Goal: Task Accomplishment & Management: Manage account settings

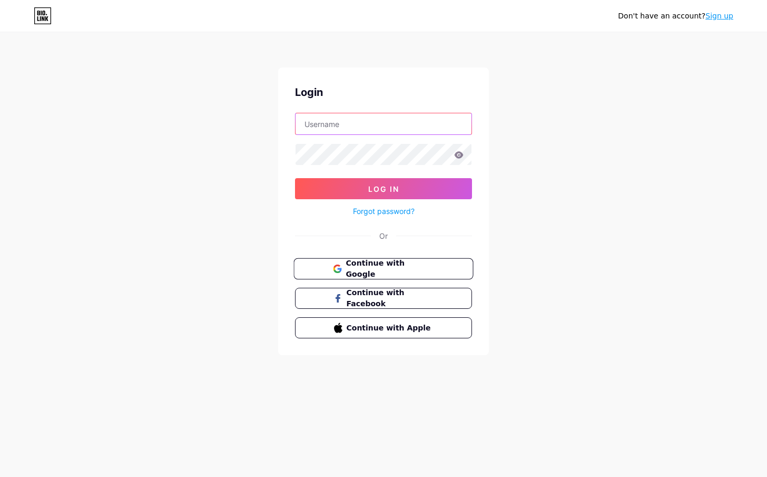
type input "maeva3431000@gmail.com"
click at [413, 267] on span "Continue with Google" at bounding box center [389, 269] width 88 height 23
click at [378, 126] on input "maeva3431000@gmail.com" at bounding box center [383, 123] width 176 height 21
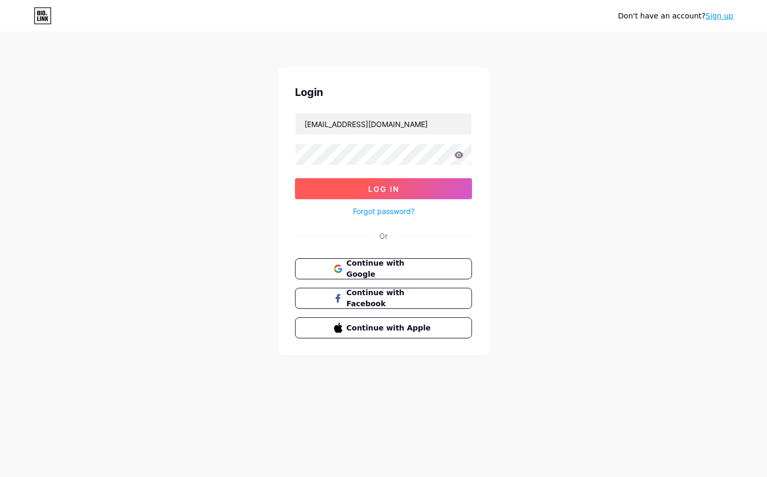
click at [353, 192] on button "Log In" at bounding box center [383, 188] width 177 height 21
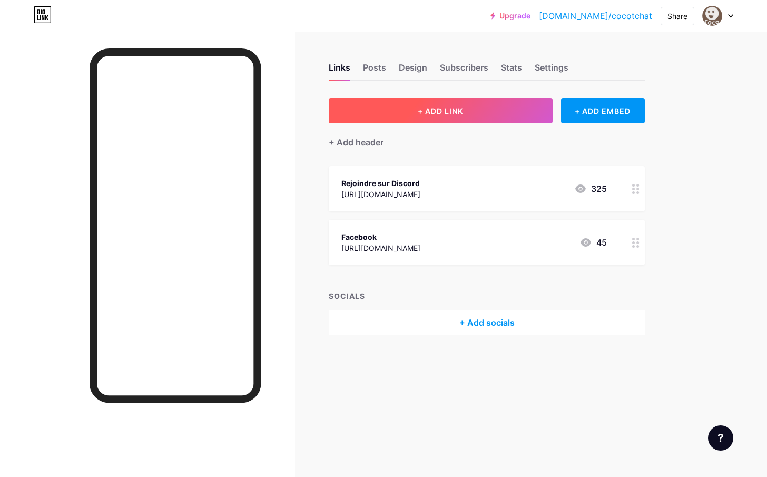
click at [528, 114] on button "+ ADD LINK" at bounding box center [441, 110] width 224 height 25
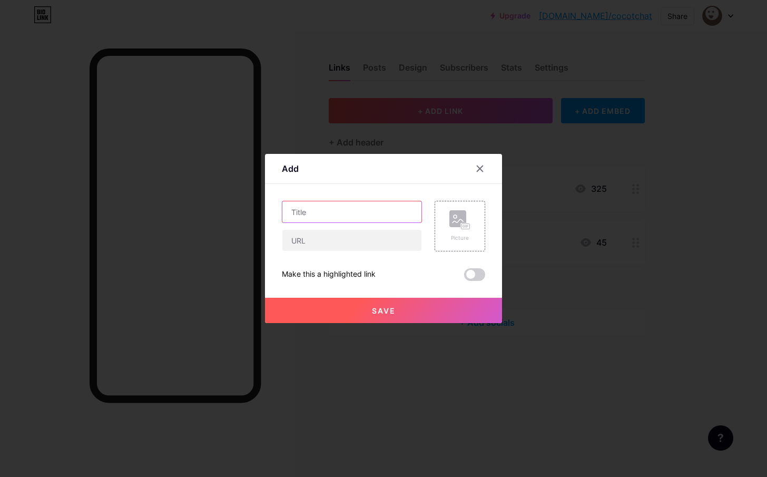
click at [351, 216] on input "text" at bounding box center [351, 211] width 139 height 21
type input "Chat"
click at [310, 245] on input "text" at bounding box center [351, 240] width 139 height 21
paste input "[URL][DOMAIN_NAME]"
type input "[URL][DOMAIN_NAME]"
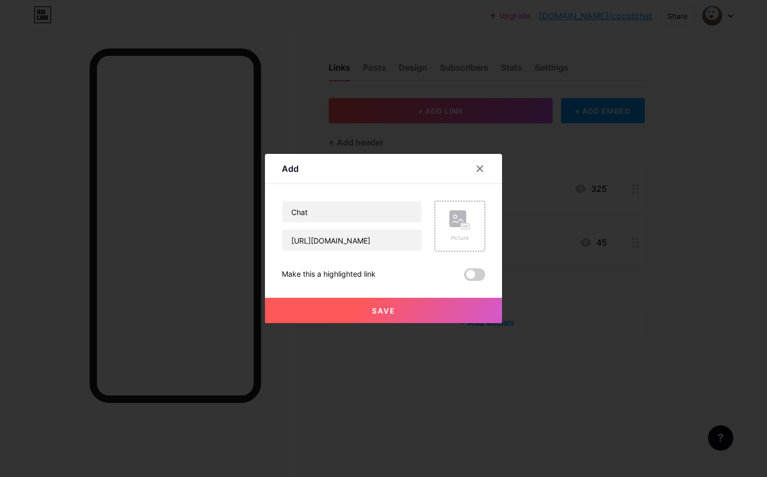
click at [469, 274] on span at bounding box center [474, 274] width 21 height 13
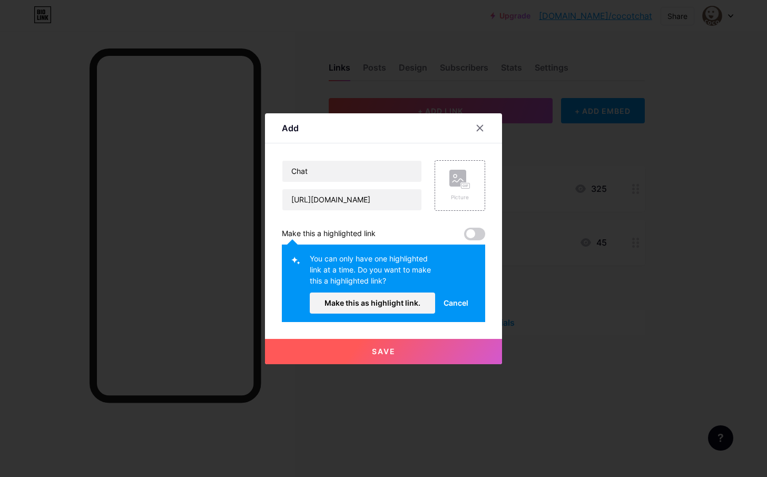
click at [475, 230] on span at bounding box center [474, 233] width 21 height 13
click at [458, 177] on rect at bounding box center [457, 178] width 17 height 17
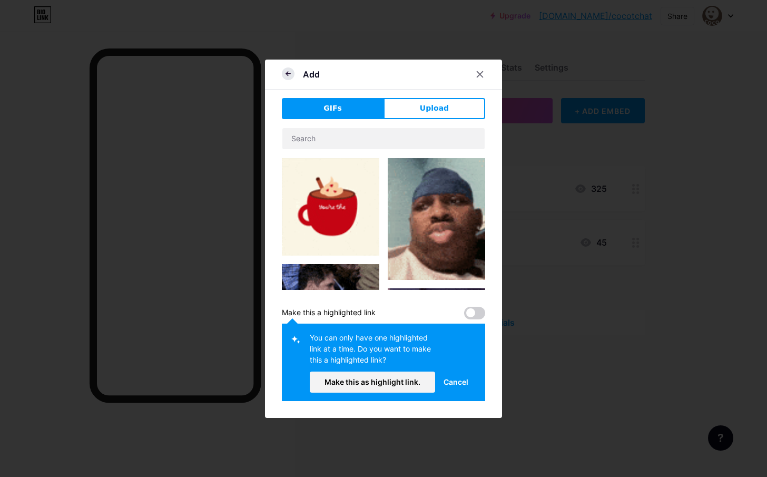
click at [284, 70] on icon at bounding box center [288, 73] width 13 height 13
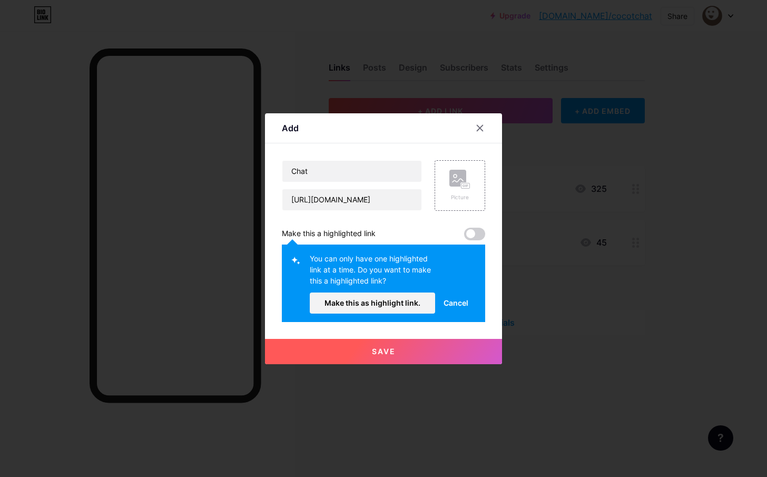
click at [357, 358] on button "Save" at bounding box center [383, 351] width 237 height 25
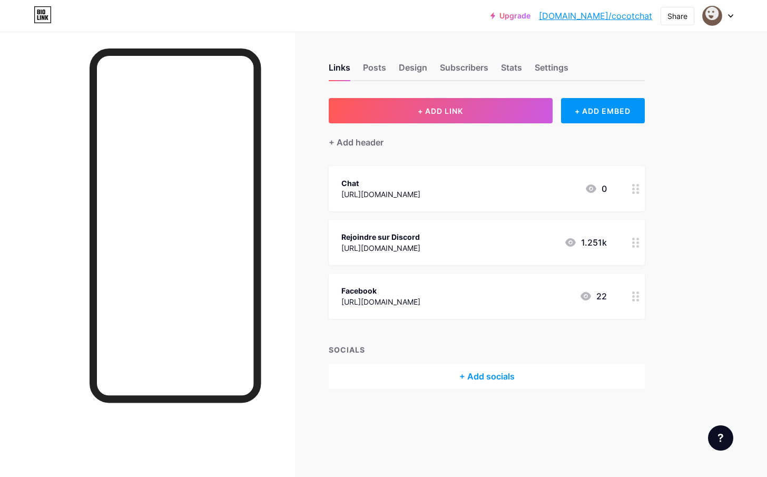
drag, startPoint x: 549, startPoint y: 188, endPoint x: 549, endPoint y: 169, distance: 19.5
click at [549, 169] on div "Chat https://cocochat.rf.gd/ 0" at bounding box center [487, 188] width 316 height 45
click at [480, 164] on div at bounding box center [479, 158] width 19 height 19
click at [639, 20] on link "[DOMAIN_NAME]/cocotchat" at bounding box center [595, 15] width 113 height 13
click at [510, 178] on div "Chat https://cocochat.rf.gd/ 0" at bounding box center [473, 188] width 265 height 24
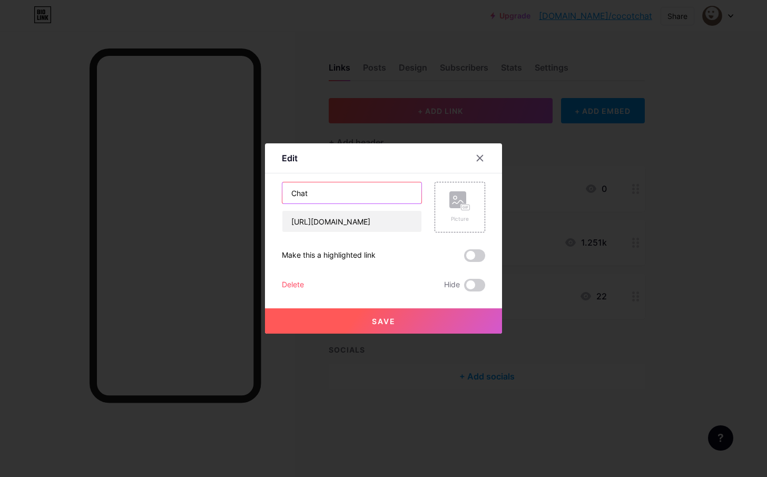
click at [354, 194] on input "Chat" at bounding box center [351, 192] width 139 height 21
type input "Chat en ligne"
click at [383, 323] on span "Save" at bounding box center [384, 320] width 24 height 9
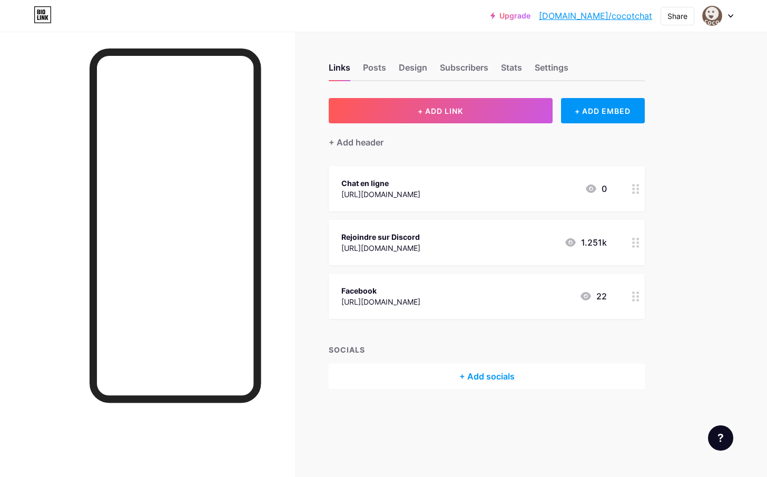
click at [593, 237] on div "1.251k" at bounding box center [585, 242] width 43 height 13
click at [479, 154] on icon at bounding box center [480, 158] width 8 height 8
click at [552, 175] on div "Chat en ligne https://cocochat.rf.gd/ 0" at bounding box center [487, 188] width 316 height 45
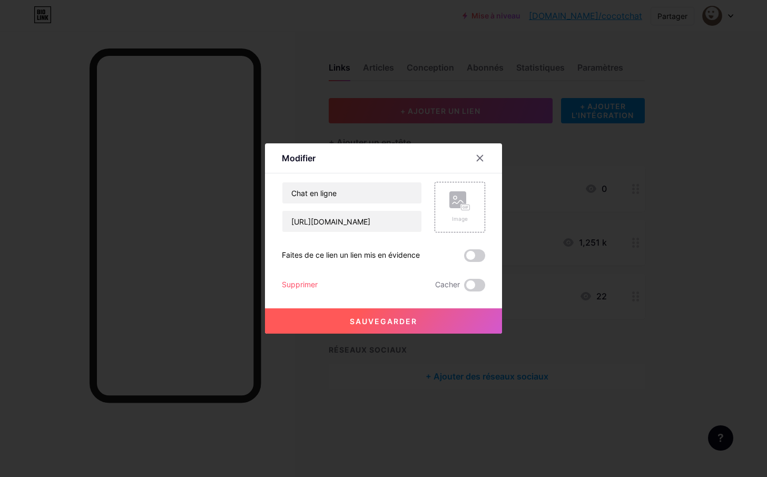
click at [446, 260] on div "Faites de ce lien un lien mis en évidence" at bounding box center [383, 255] width 203 height 13
click at [484, 255] on span at bounding box center [474, 255] width 21 height 13
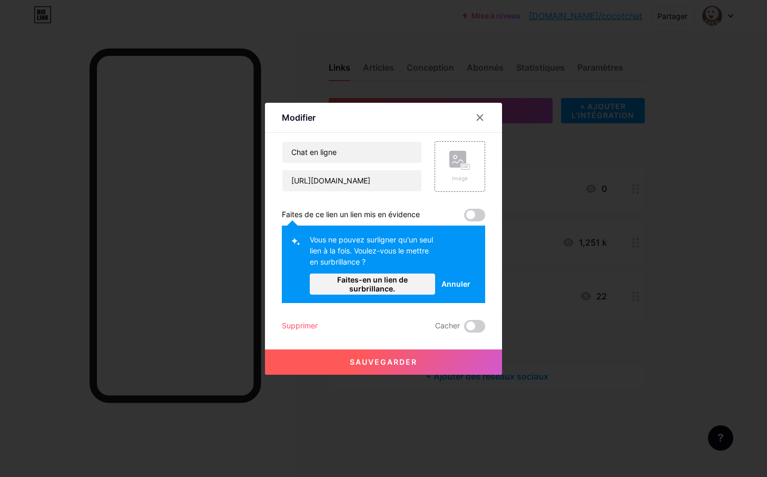
click at [401, 367] on button "Sauvegarder" at bounding box center [383, 361] width 237 height 25
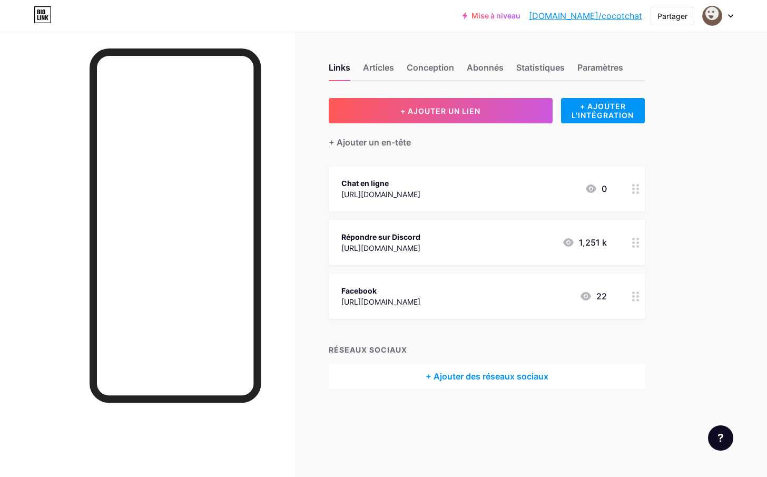
click at [587, 242] on font "1,251 k" at bounding box center [593, 242] width 28 height 11
click at [472, 256] on span at bounding box center [474, 255] width 21 height 13
click at [464, 258] on input "checkbox" at bounding box center [464, 258] width 0 height 0
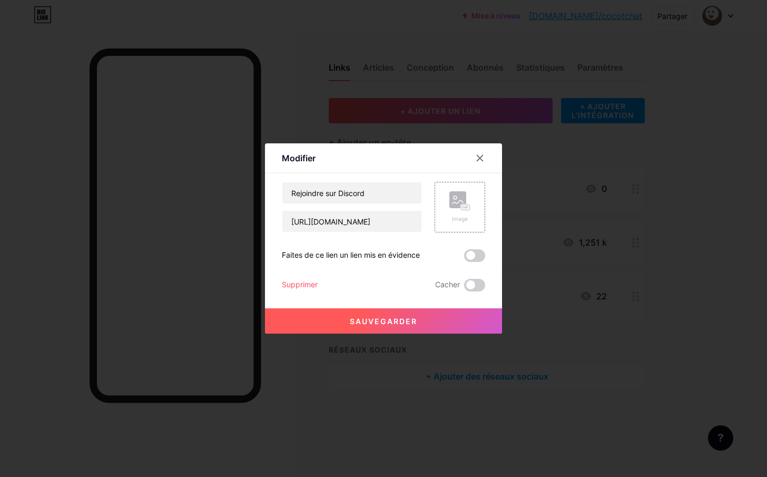
click at [410, 313] on button "Sauvegarder" at bounding box center [383, 320] width 237 height 25
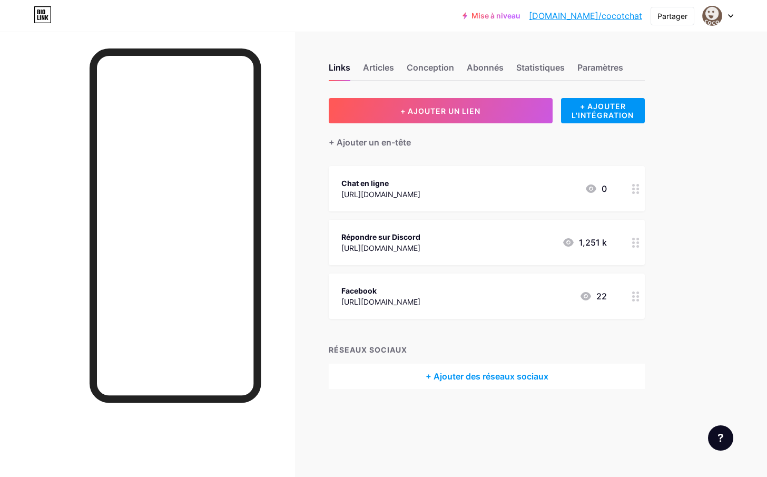
click at [537, 195] on div "Chat en ligne https://cocochat.rf.gd/ 0" at bounding box center [473, 188] width 265 height 24
click at [477, 252] on span at bounding box center [474, 255] width 21 height 13
click at [464, 258] on input "checkbox" at bounding box center [464, 258] width 0 height 0
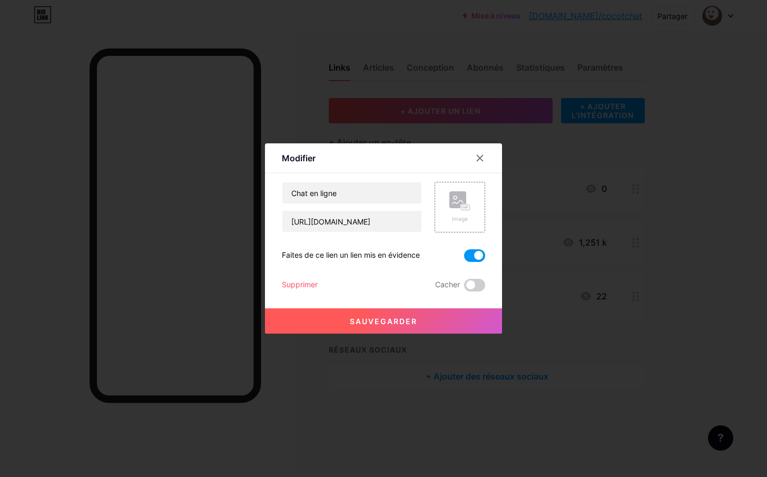
click at [446, 309] on button "Sauvegarder" at bounding box center [383, 320] width 237 height 25
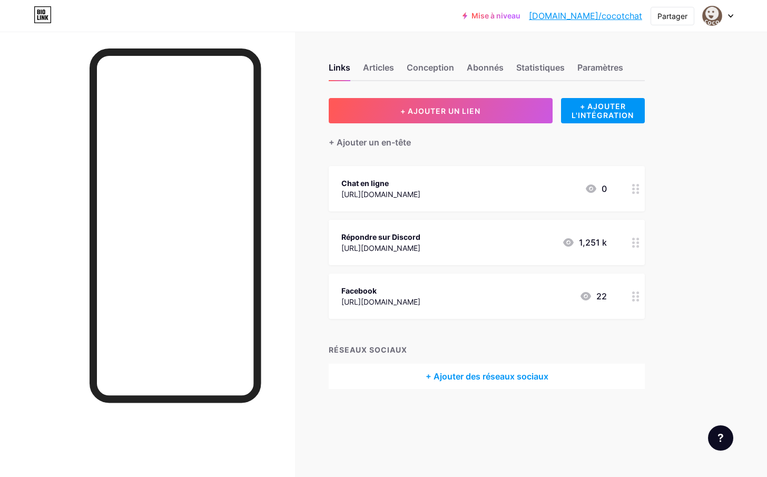
click at [420, 292] on div "Facebook" at bounding box center [380, 290] width 79 height 11
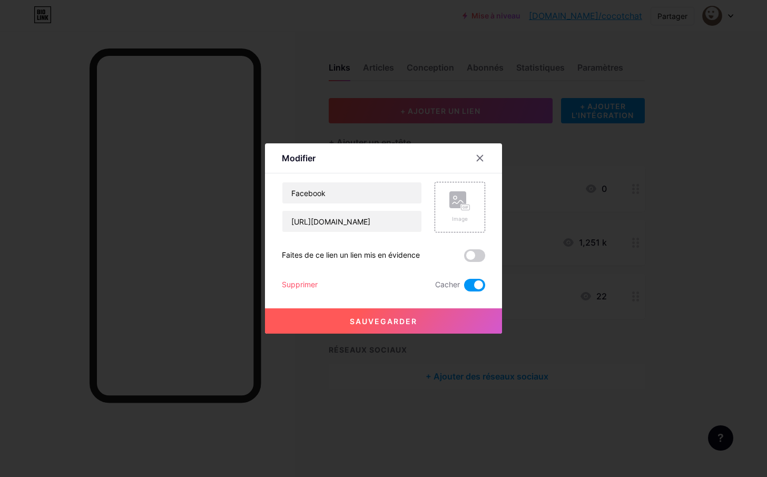
click at [450, 313] on button "Sauvegarder" at bounding box center [383, 320] width 237 height 25
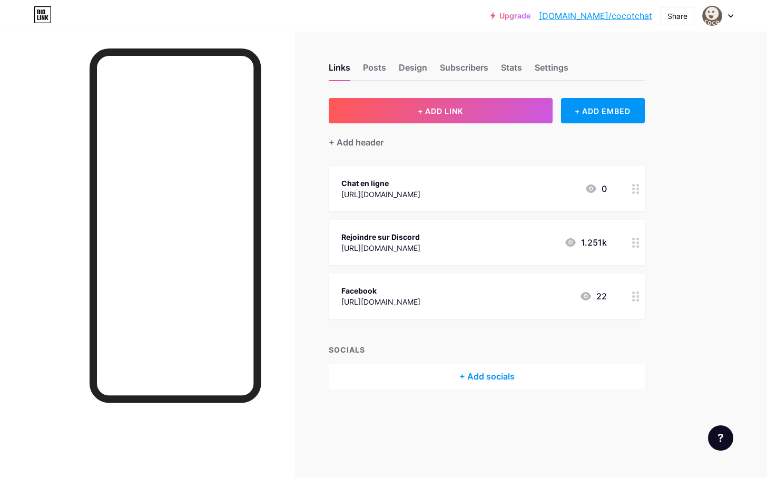
click at [597, 17] on link "[DOMAIN_NAME]/cocotchat" at bounding box center [595, 15] width 113 height 13
click at [734, 79] on div "Upgrade bio.link/cocotc... bio.link/cocotchat Share Switch accounts 🥥𝘾𝙊𝘾𝙊 𝘾𝙃𝘼𝙏🌴…" at bounding box center [383, 238] width 767 height 477
